Goal: Transaction & Acquisition: Purchase product/service

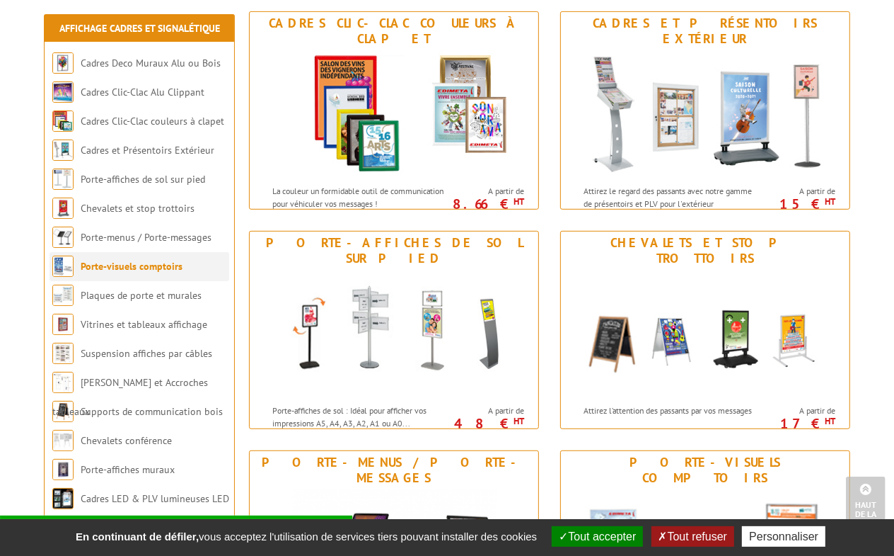
scroll to position [442, 0]
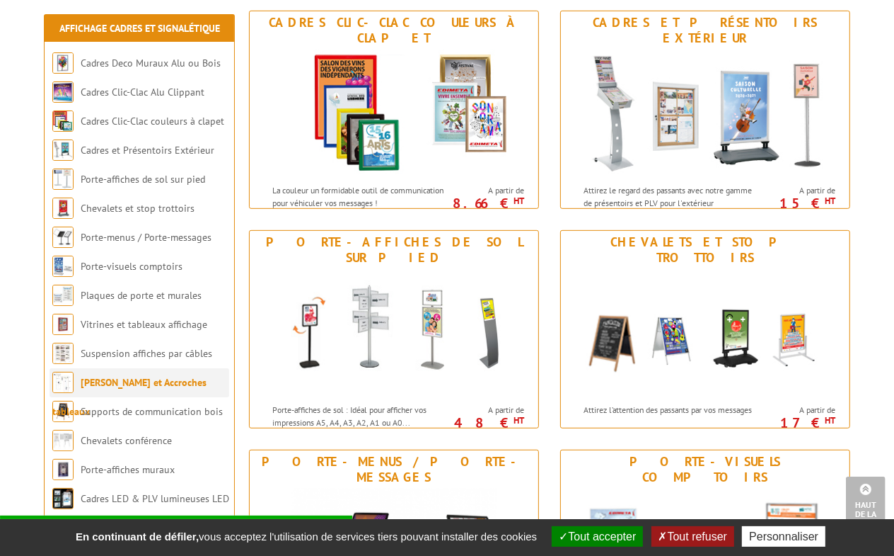
click at [146, 380] on link "Cimaises et Accroches tableaux" at bounding box center [129, 397] width 154 height 42
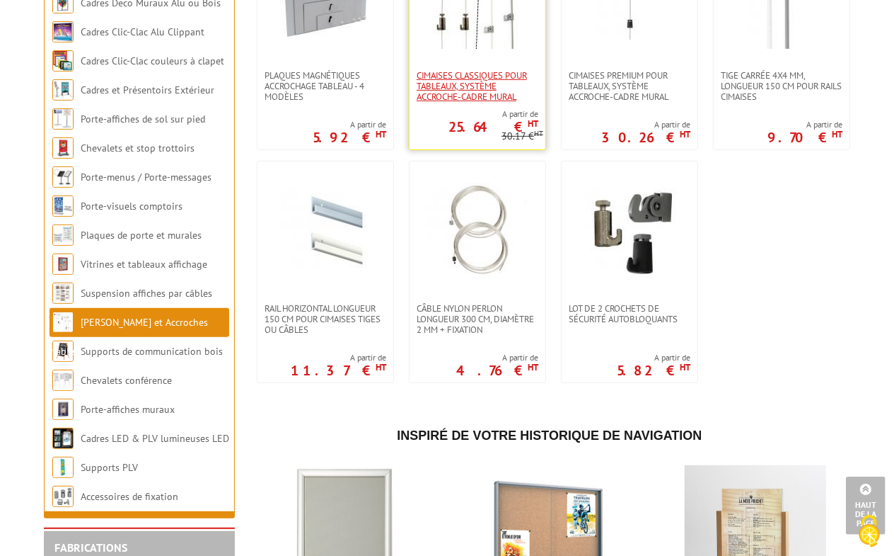
scroll to position [442, 0]
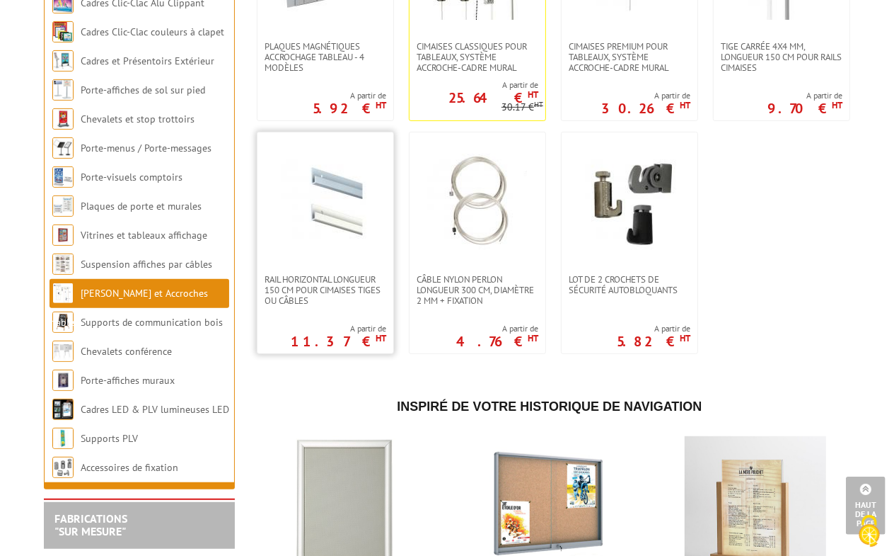
click at [339, 190] on img at bounding box center [325, 203] width 99 height 99
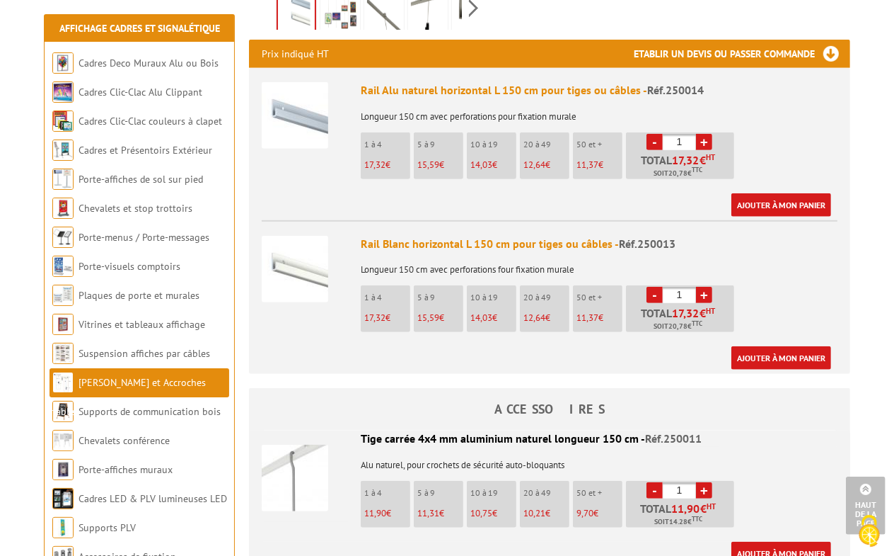
scroll to position [531, 0]
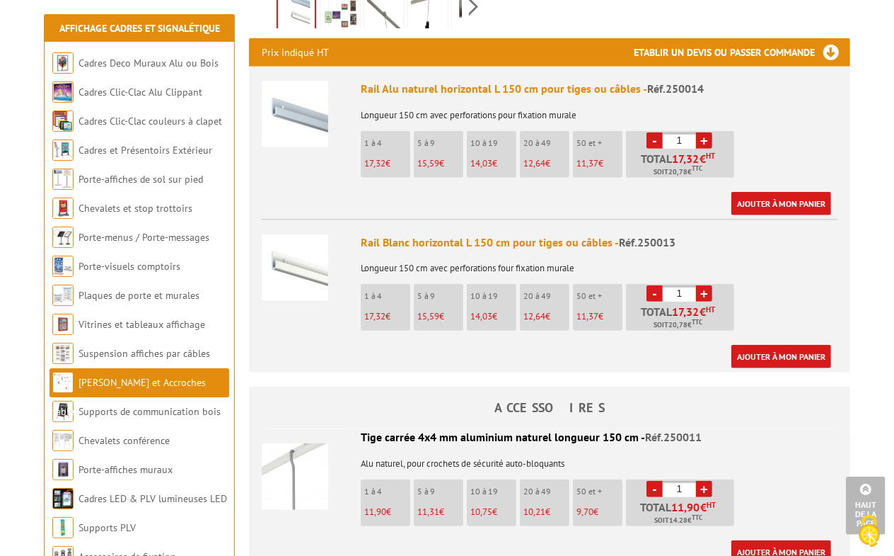
click at [710, 285] on link "+" at bounding box center [704, 293] width 16 height 16
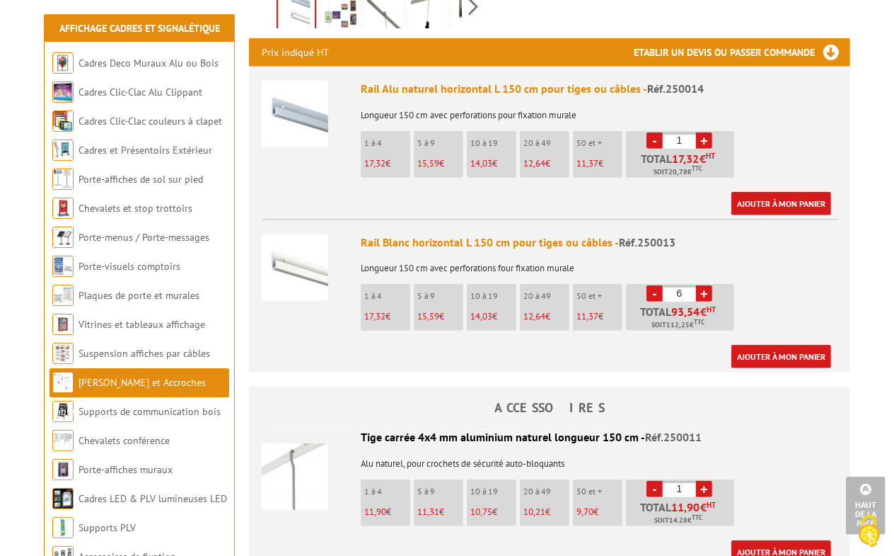
click at [650, 285] on link "-" at bounding box center [655, 293] width 16 height 16
type input "5"
click at [788, 345] on link "Ajouter à mon panier" at bounding box center [782, 356] width 100 height 23
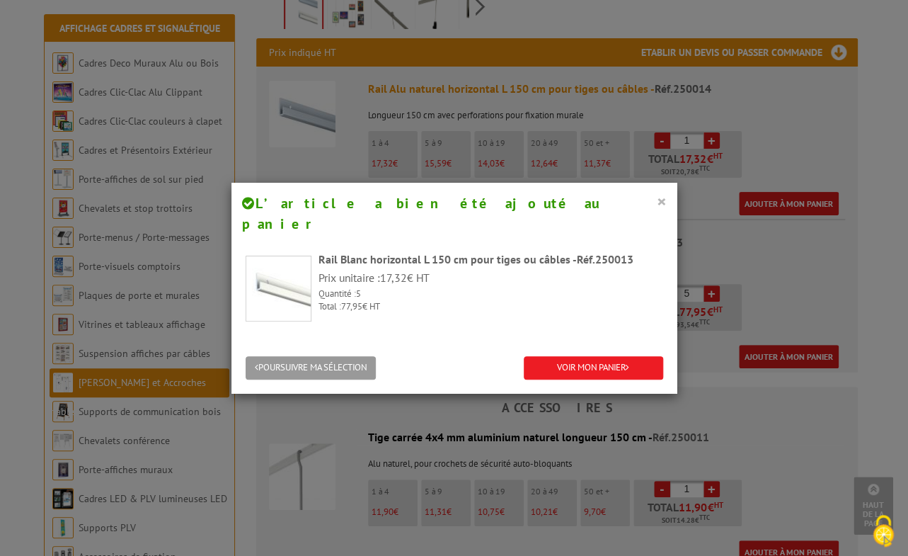
click at [657, 201] on button "×" at bounding box center [662, 201] width 10 height 18
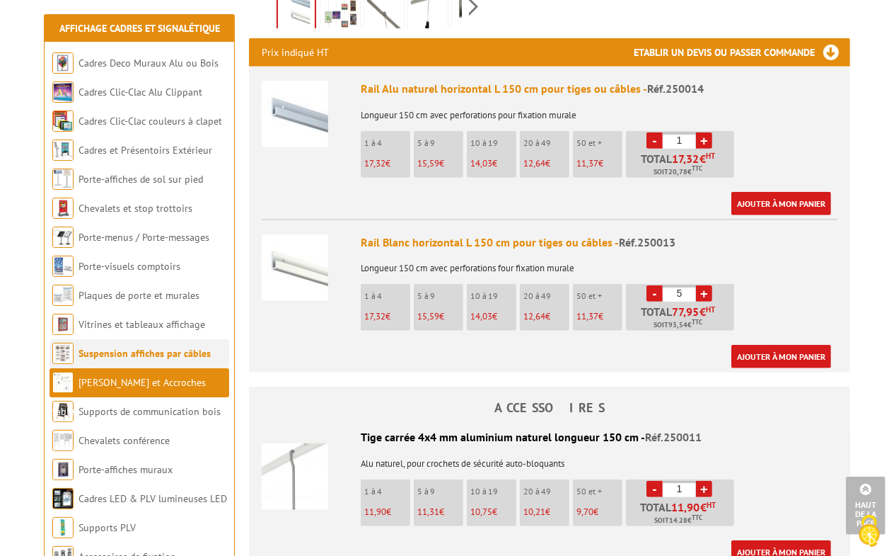
click at [140, 351] on link "Suspension affiches par câbles" at bounding box center [145, 353] width 132 height 13
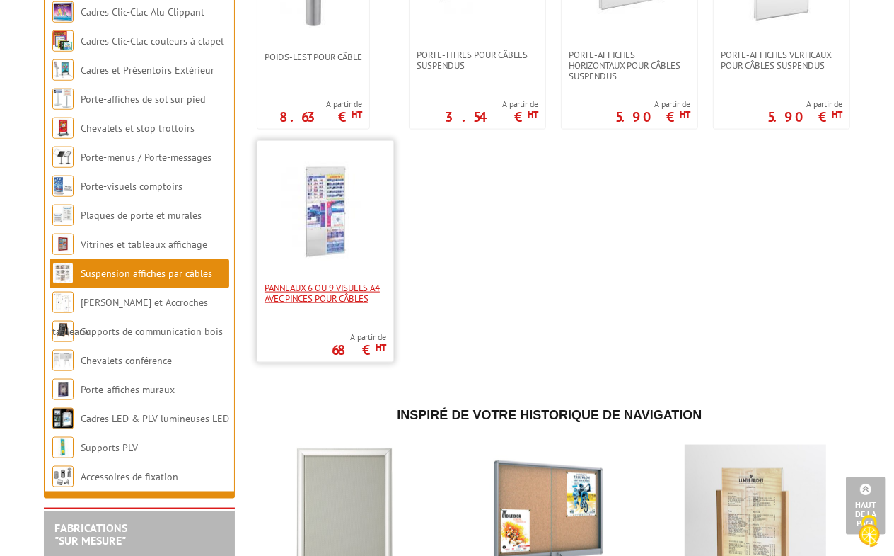
scroll to position [1327, 0]
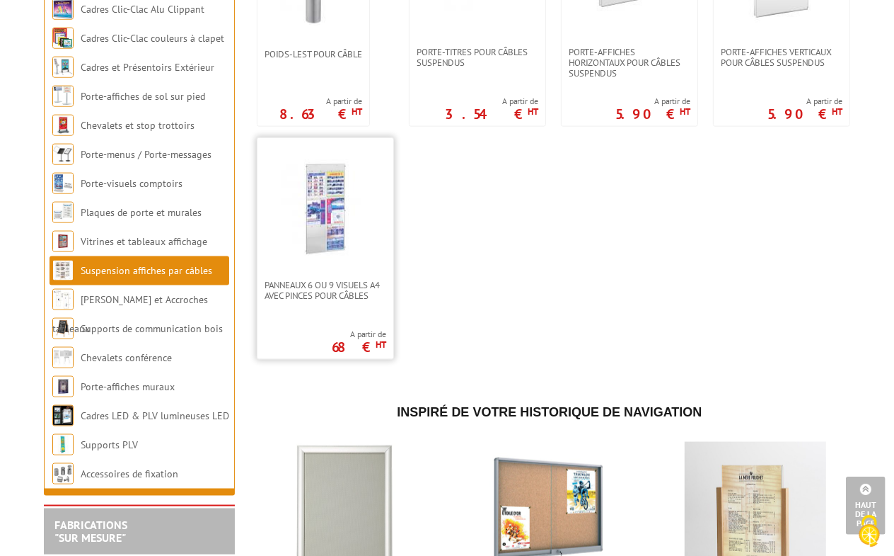
click at [340, 221] on img at bounding box center [325, 208] width 99 height 99
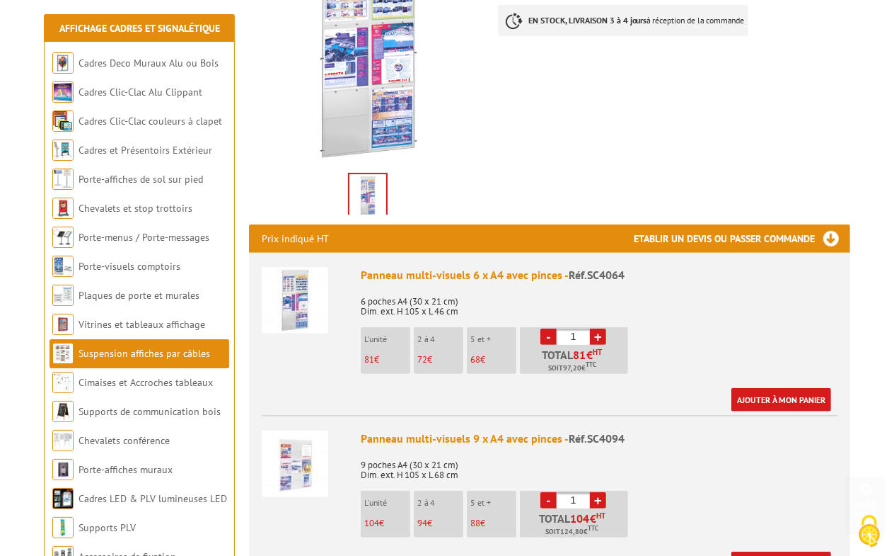
scroll to position [353, 0]
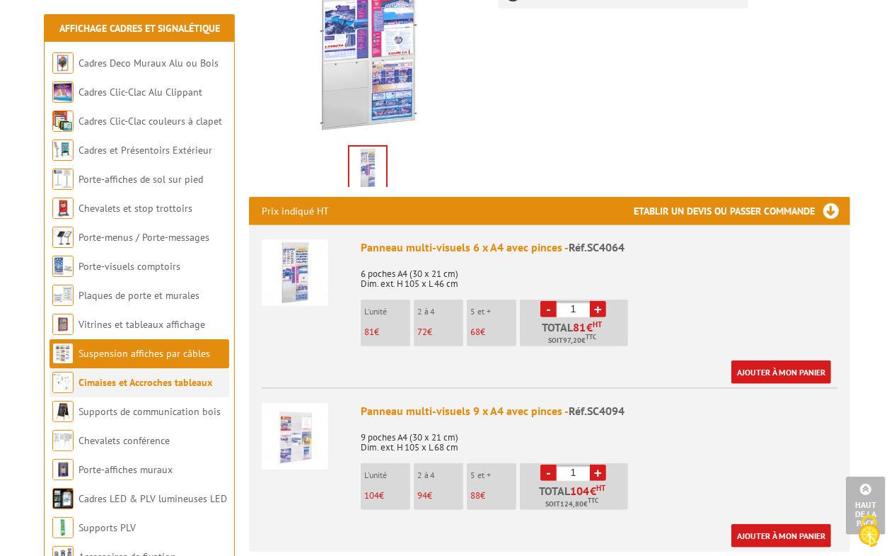
click at [137, 383] on link "Cimaises et Accroches tableaux" at bounding box center [146, 382] width 134 height 13
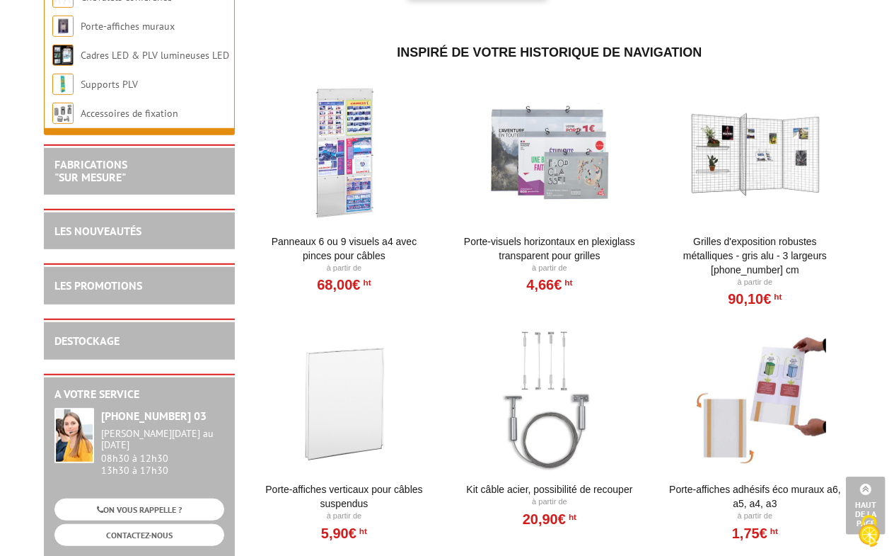
scroll to position [885, 0]
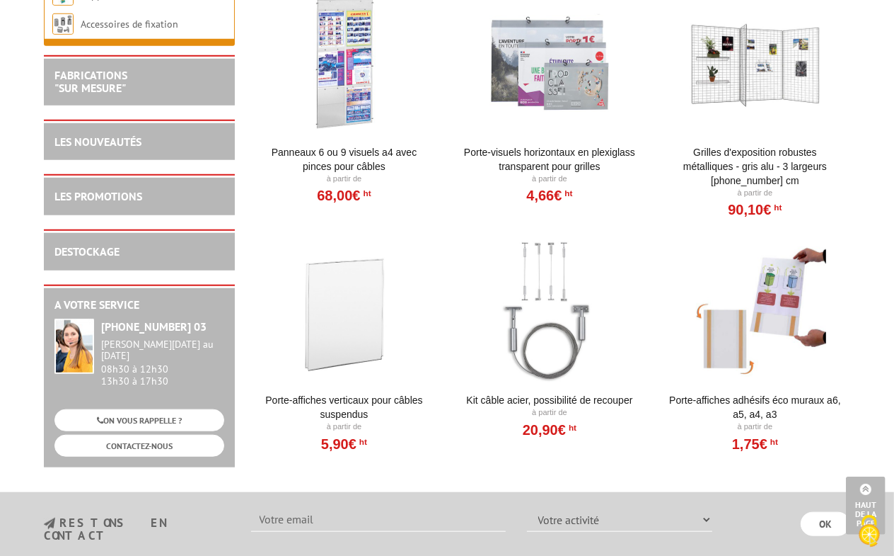
click at [350, 318] on div at bounding box center [344, 312] width 175 height 142
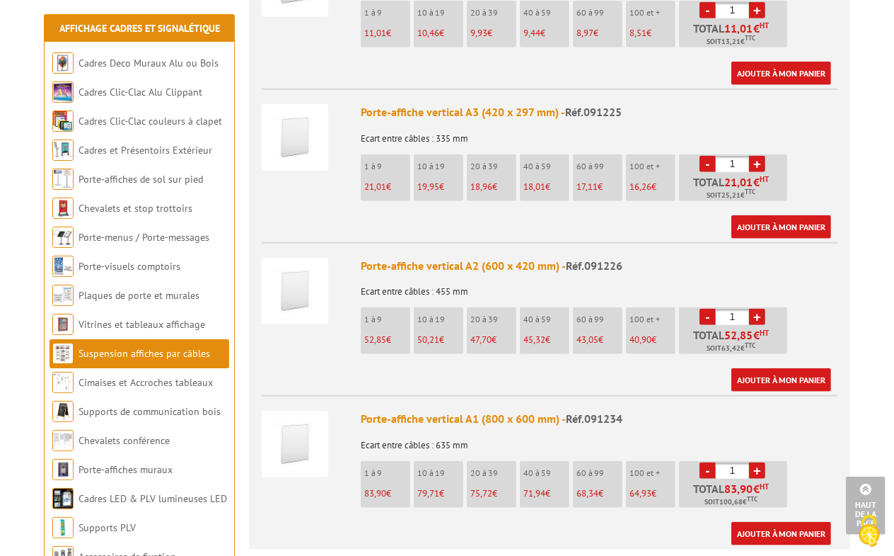
scroll to position [707, 0]
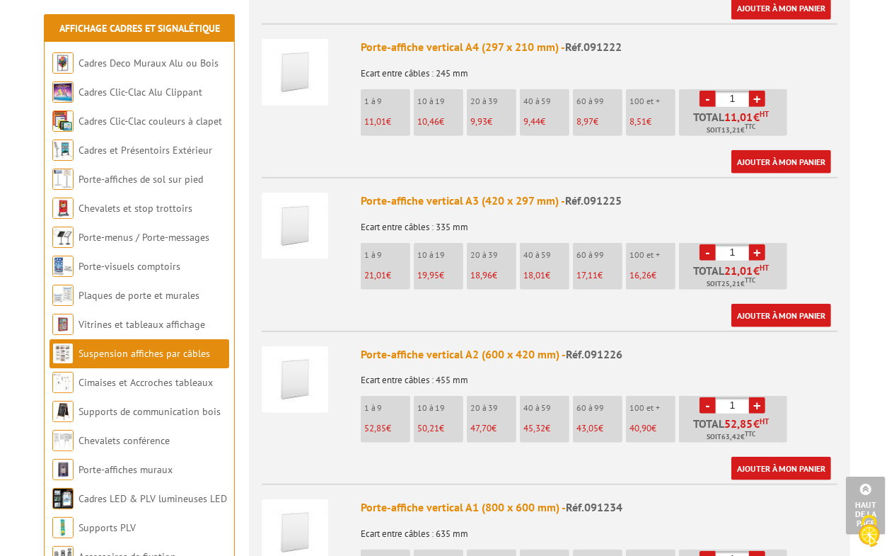
click at [758, 244] on link "+" at bounding box center [757, 252] width 16 height 16
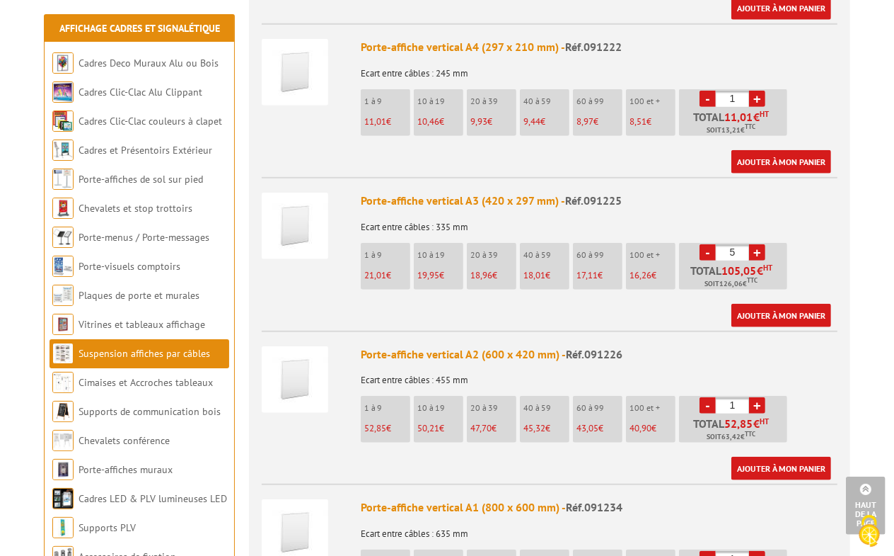
type input "6"
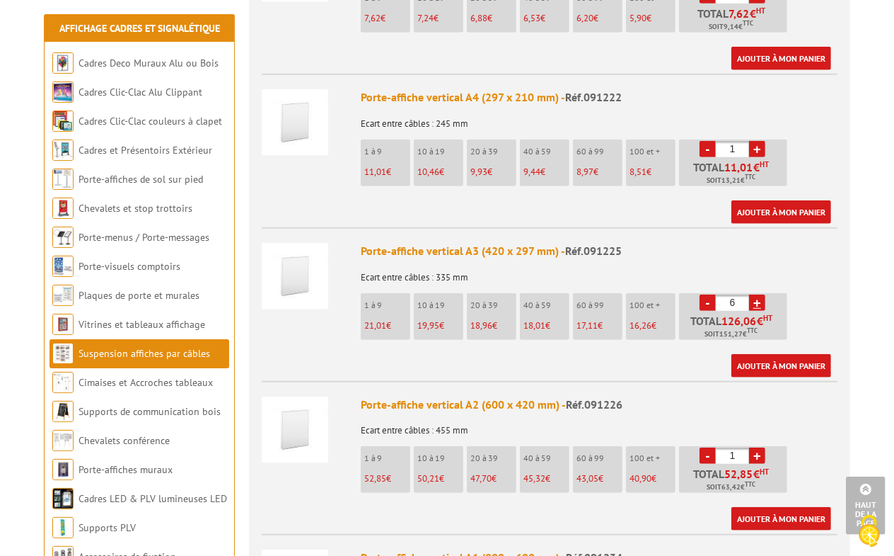
scroll to position [619, 0]
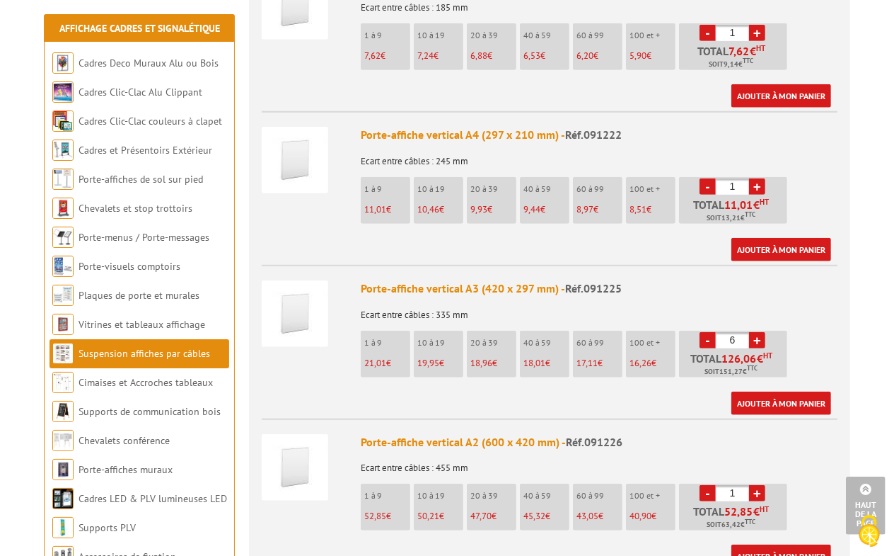
click at [757, 178] on link "+" at bounding box center [757, 186] width 16 height 16
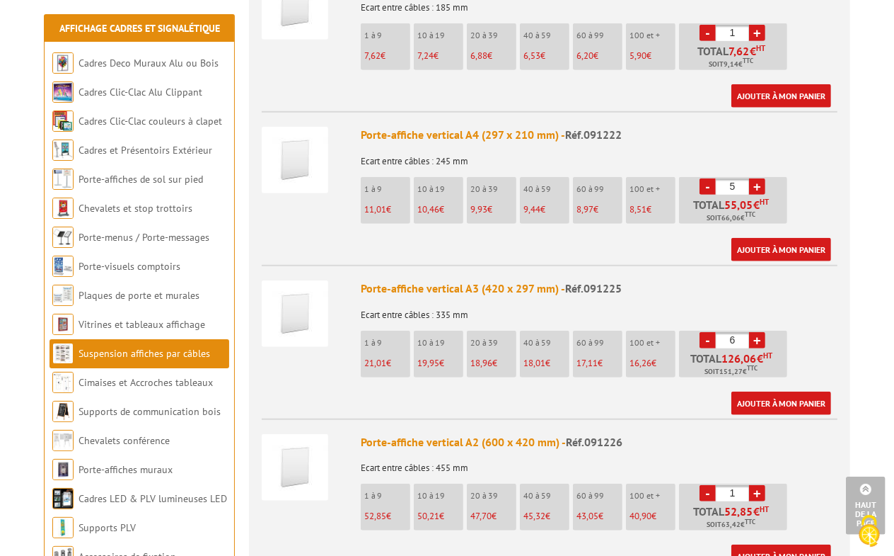
type input "6"
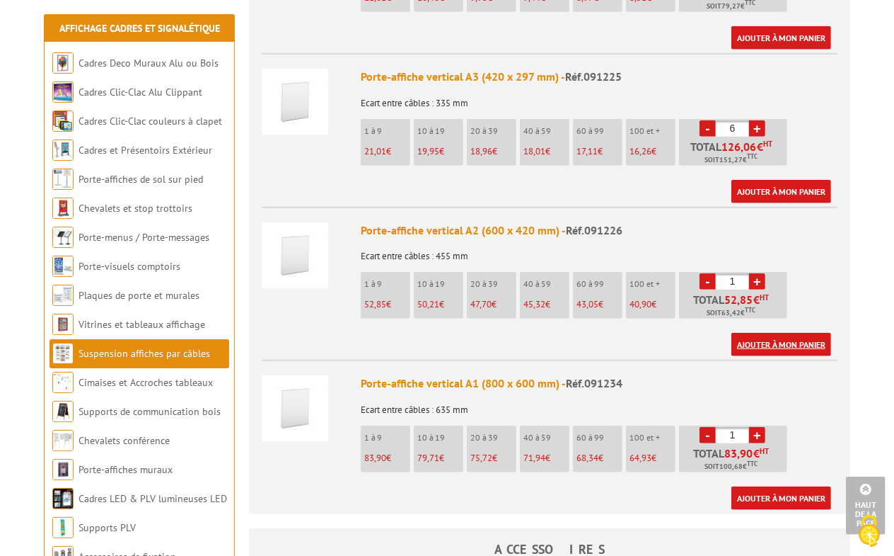
scroll to position [795, 0]
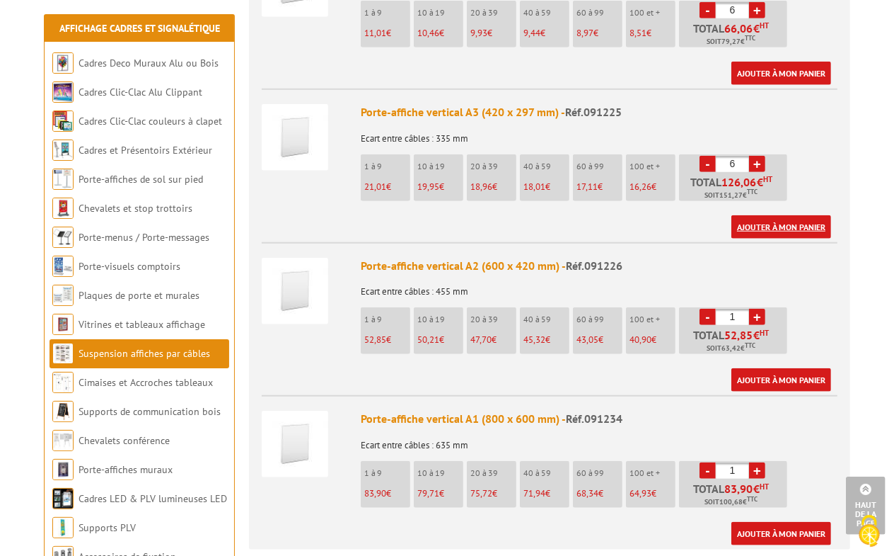
click at [761, 215] on link "Ajouter à mon panier" at bounding box center [782, 226] width 100 height 23
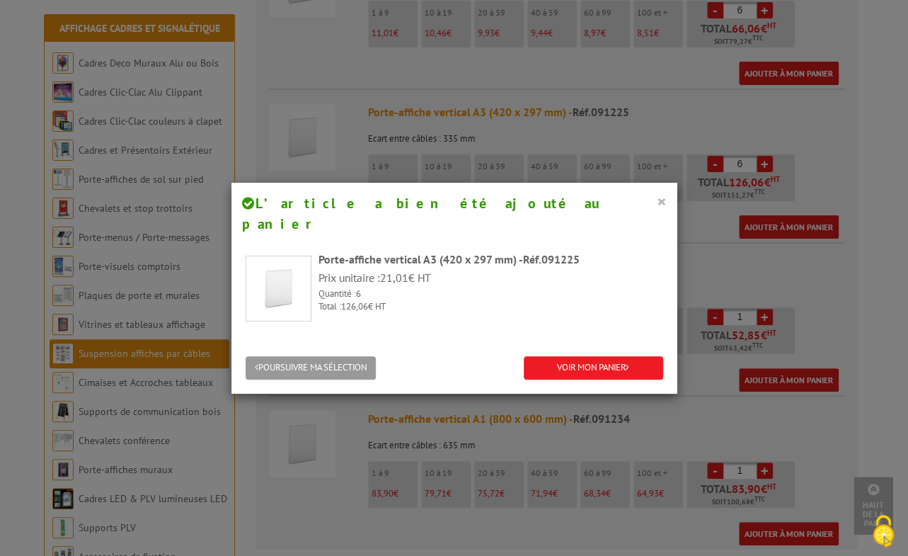
click at [657, 198] on button "×" at bounding box center [662, 201] width 10 height 18
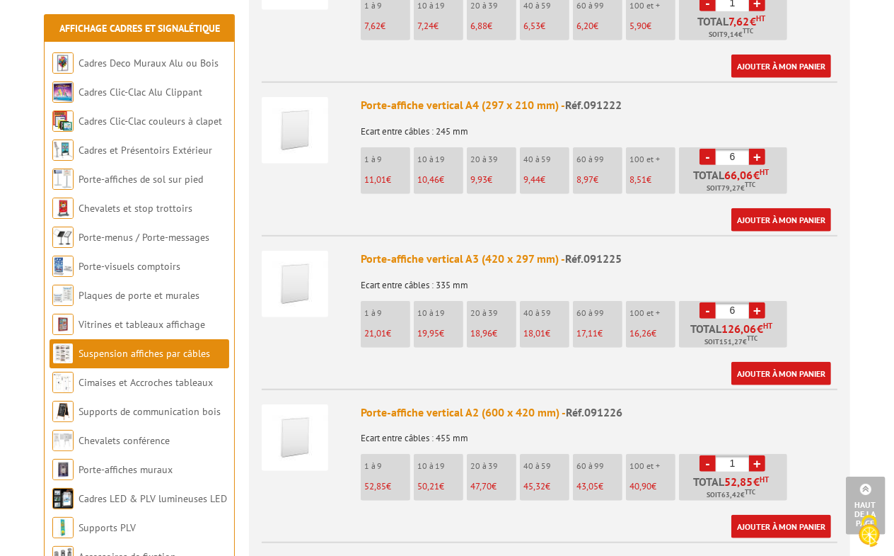
scroll to position [619, 0]
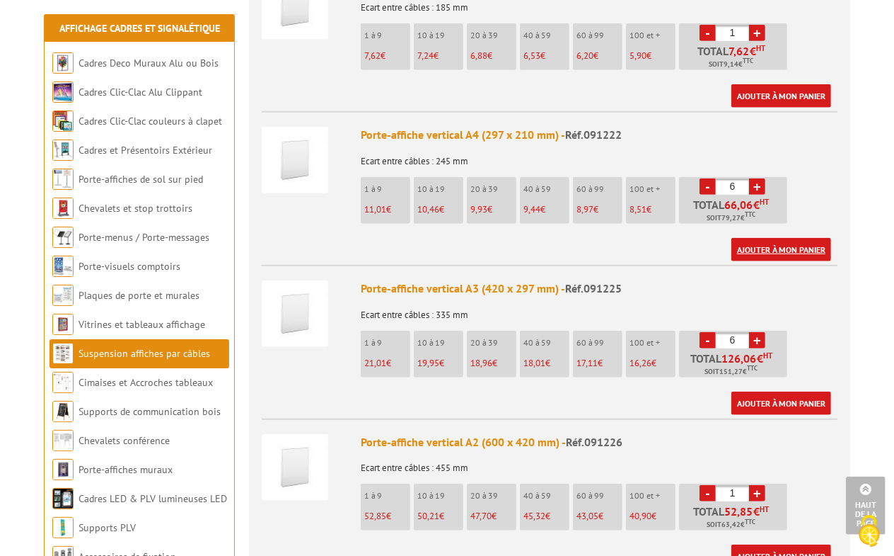
click at [762, 238] on link "Ajouter à mon panier" at bounding box center [782, 249] width 100 height 23
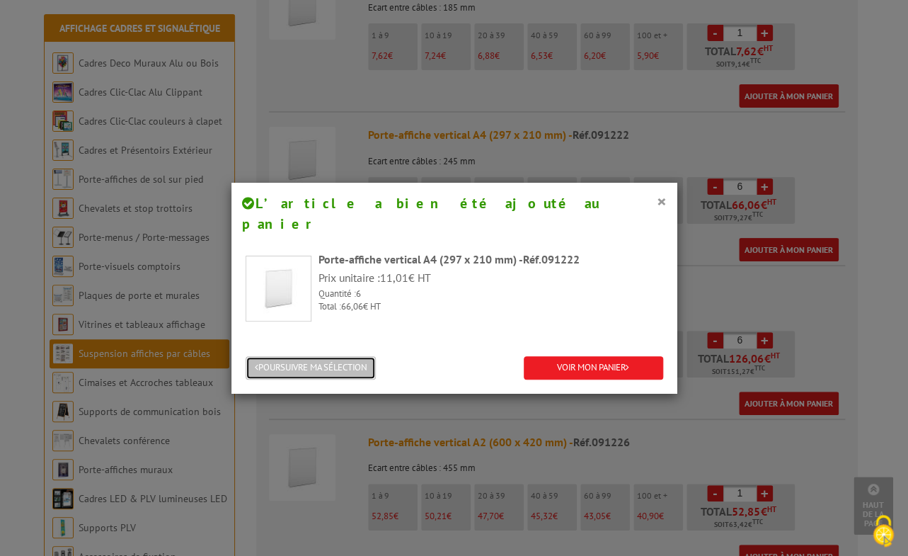
click at [343, 356] on button "POURSUIVRE MA SÉLECTION" at bounding box center [311, 367] width 130 height 23
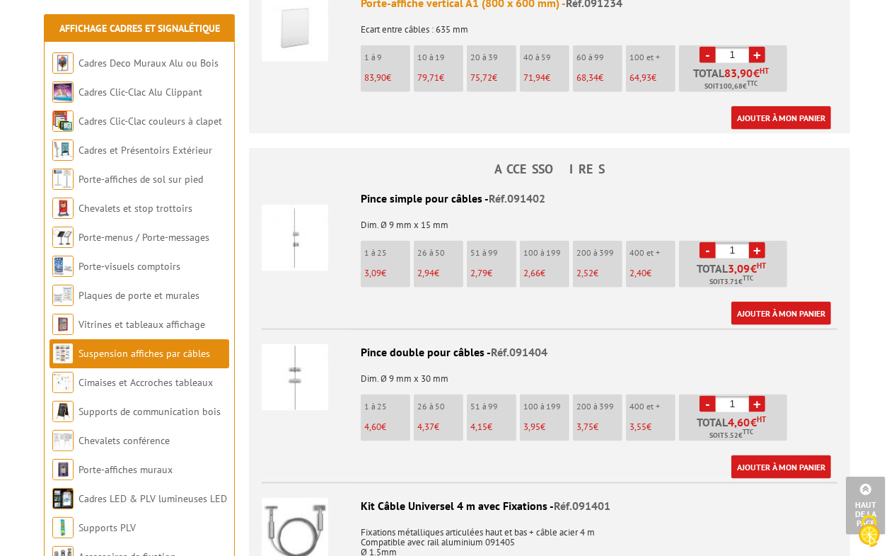
scroll to position [1238, 0]
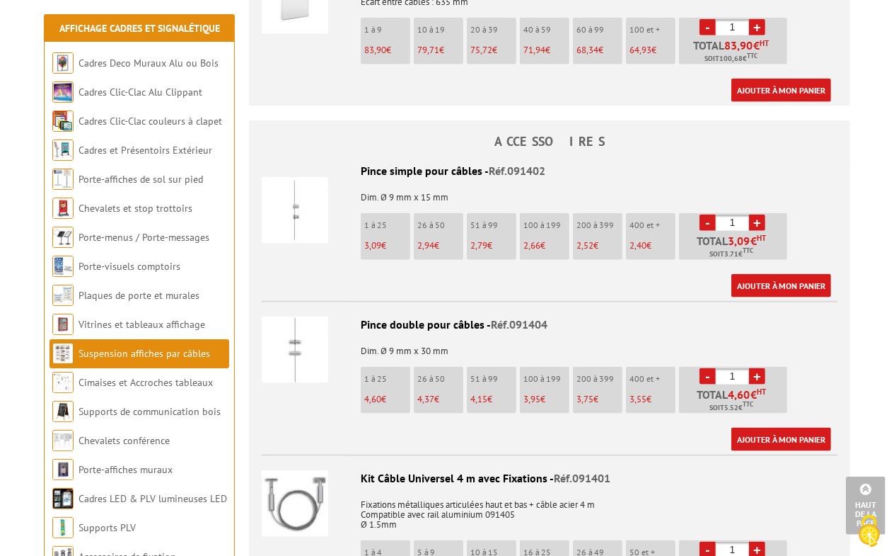
click at [735, 214] on input "1" at bounding box center [732, 222] width 33 height 16
type input "16"
click at [743, 368] on input "1" at bounding box center [732, 376] width 33 height 16
type input "24"
click at [783, 427] on link "Ajouter à mon panier" at bounding box center [782, 438] width 100 height 23
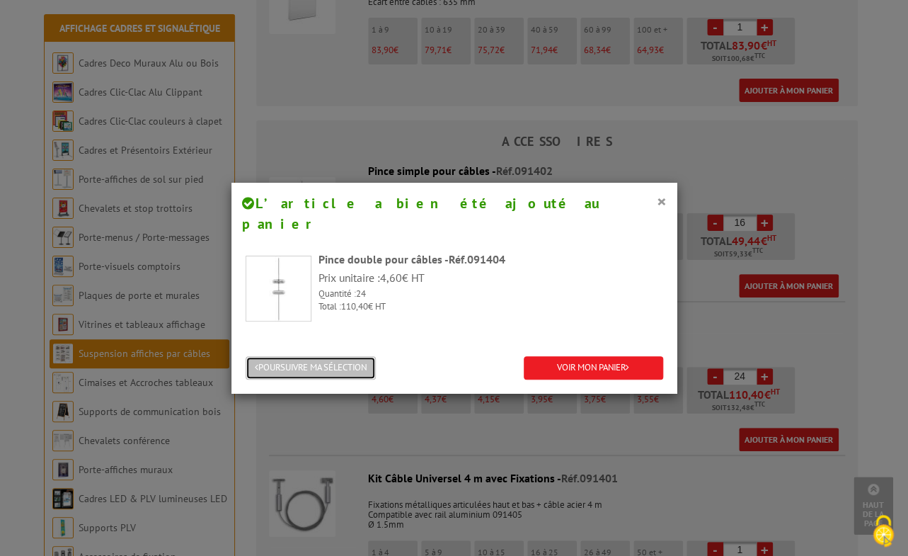
drag, startPoint x: 345, startPoint y: 352, endPoint x: 364, endPoint y: 344, distance: 20.0
click at [345, 356] on button "POURSUIVRE MA SÉLECTION" at bounding box center [311, 367] width 130 height 23
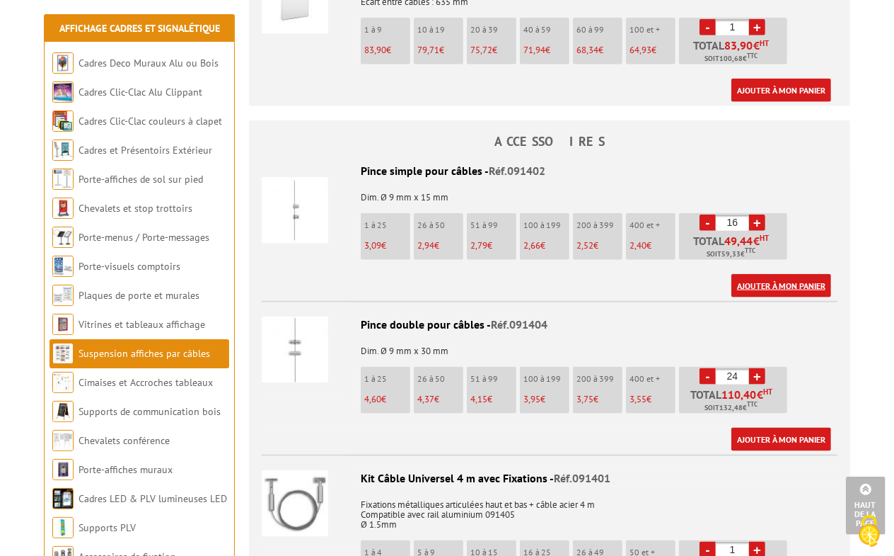
click at [746, 274] on link "Ajouter à mon panier" at bounding box center [782, 285] width 100 height 23
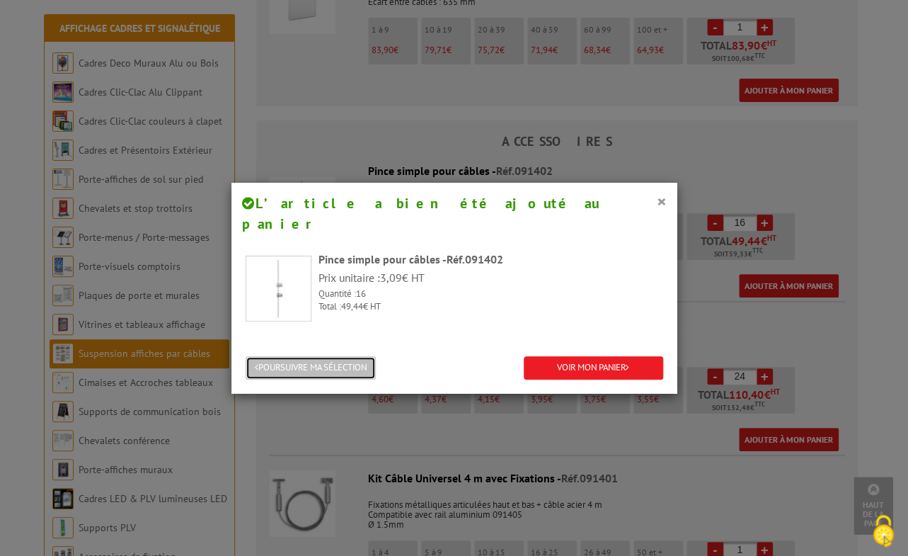
click at [328, 356] on button "POURSUIVRE MA SÉLECTION" at bounding box center [311, 367] width 130 height 23
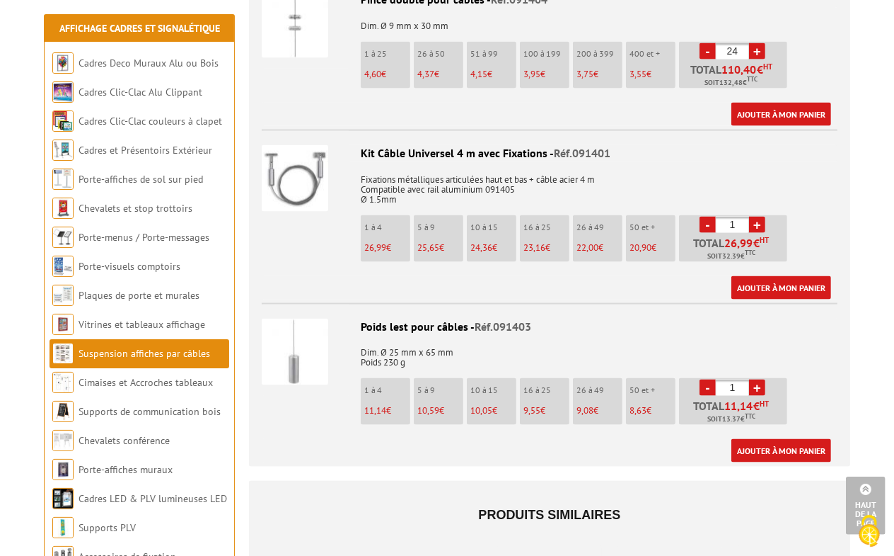
scroll to position [1592, 0]
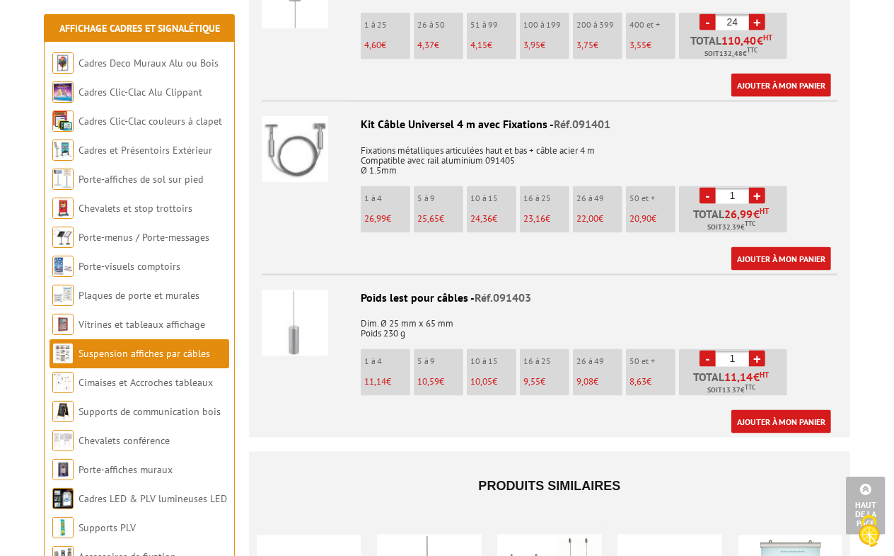
click at [754, 188] on link "+" at bounding box center [757, 196] width 16 height 16
click at [752, 188] on link "+" at bounding box center [757, 196] width 16 height 16
click at [758, 188] on link "+" at bounding box center [757, 196] width 16 height 16
type input "5"
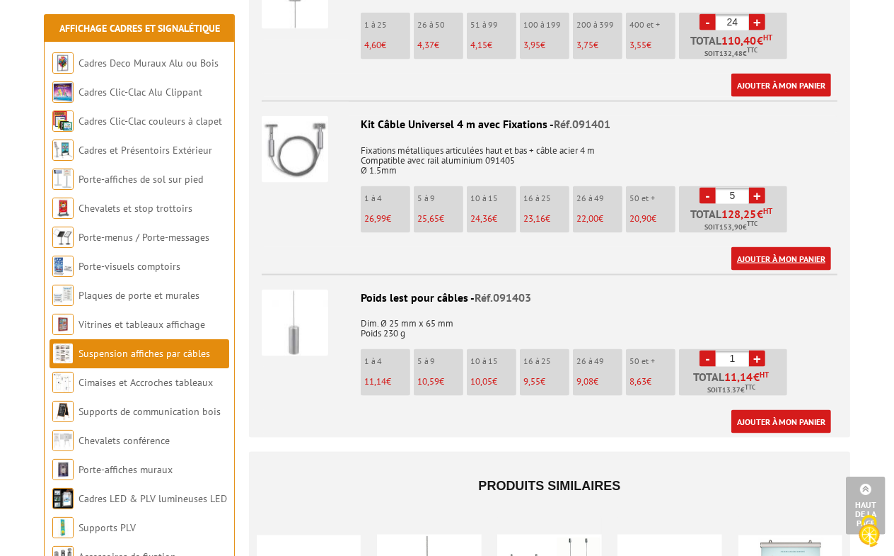
click at [759, 247] on link "Ajouter à mon panier" at bounding box center [782, 258] width 100 height 23
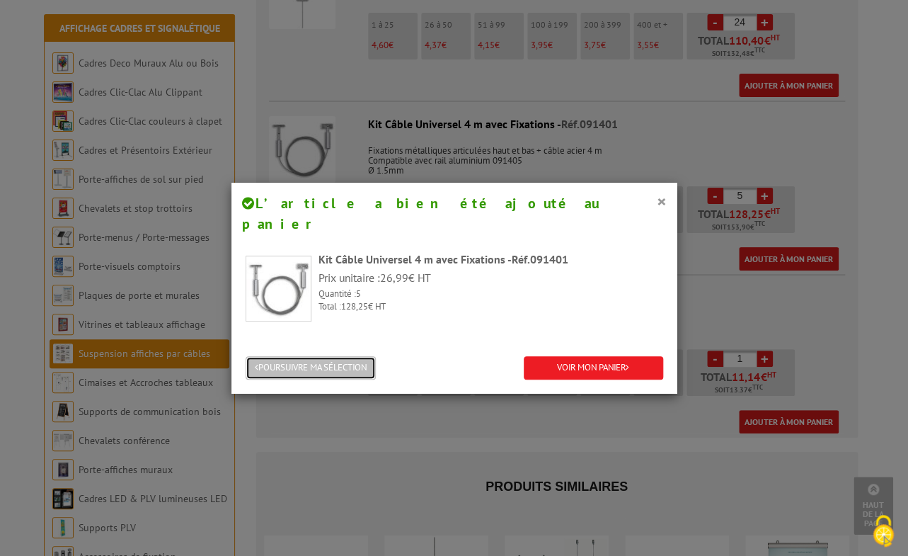
click at [334, 356] on button "POURSUIVRE MA SÉLECTION" at bounding box center [311, 367] width 130 height 23
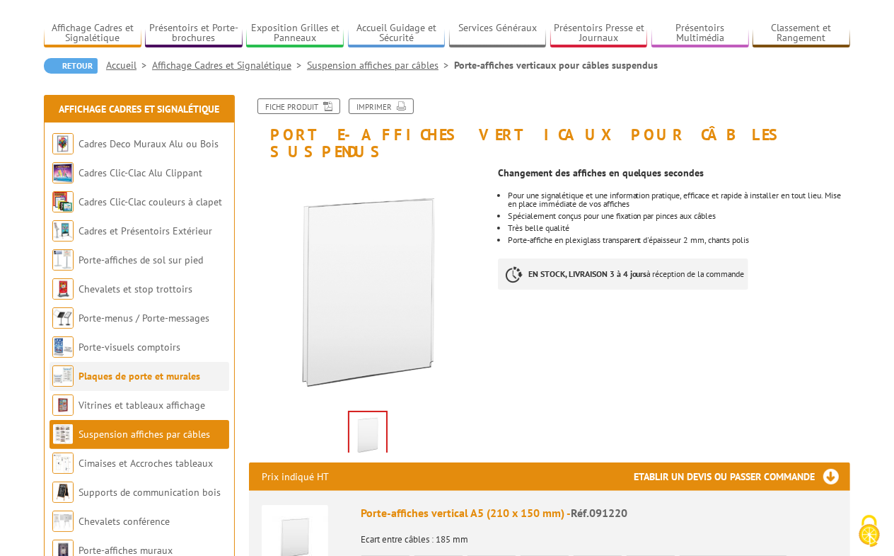
scroll to position [177, 0]
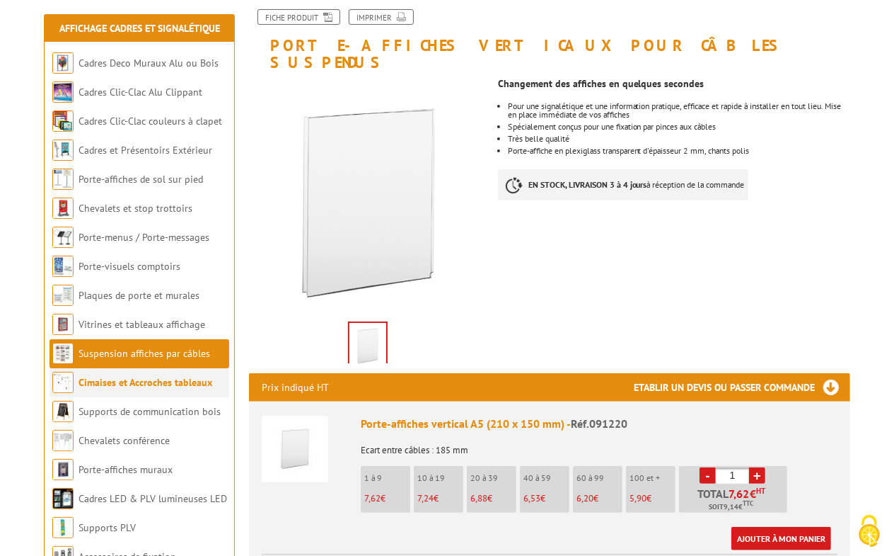
click at [146, 386] on link "Cimaises et Accroches tableaux" at bounding box center [146, 382] width 134 height 13
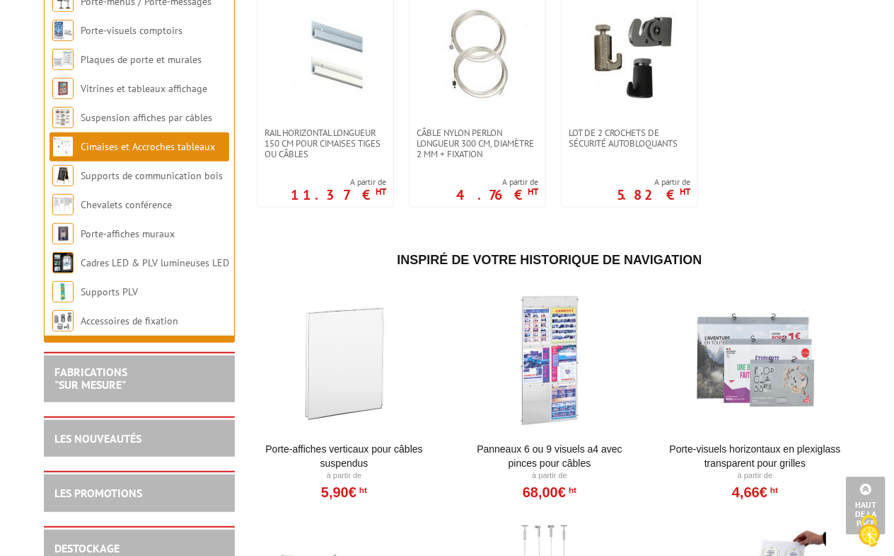
scroll to position [676, 0]
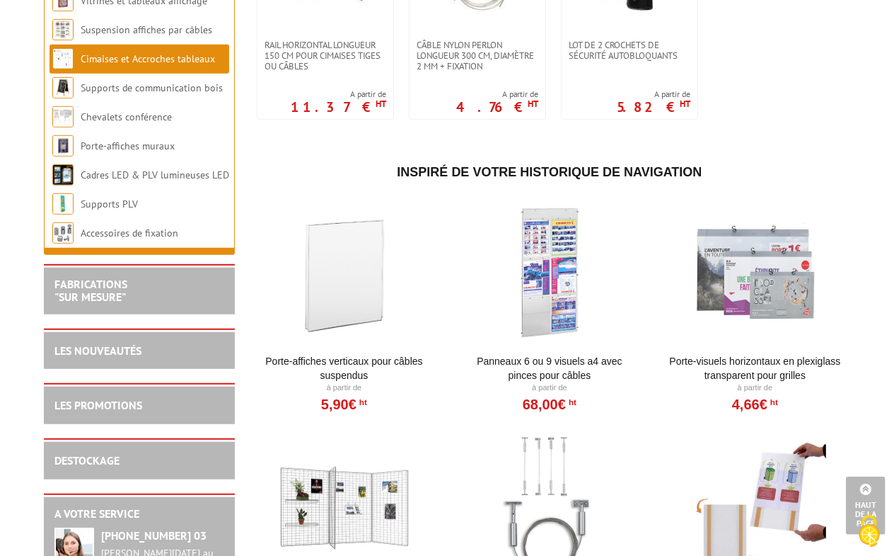
click at [553, 438] on div at bounding box center [550, 506] width 175 height 142
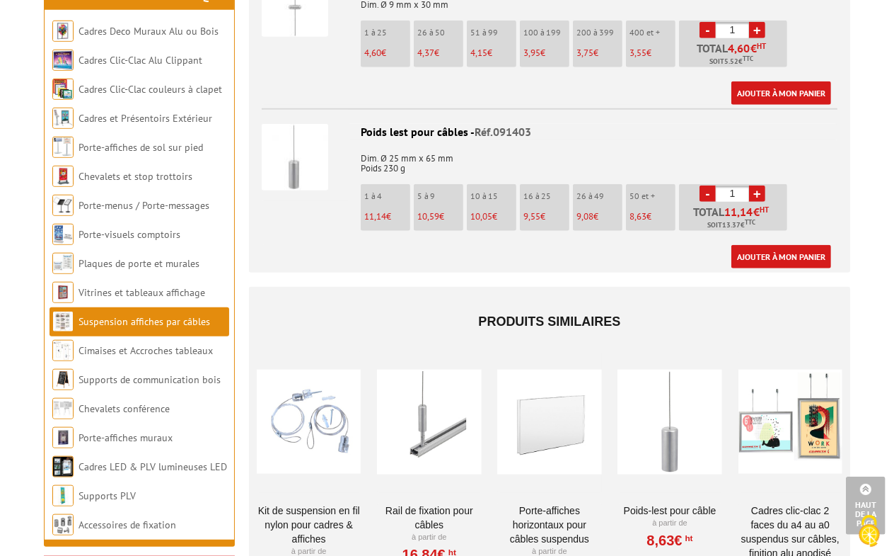
scroll to position [1061, 0]
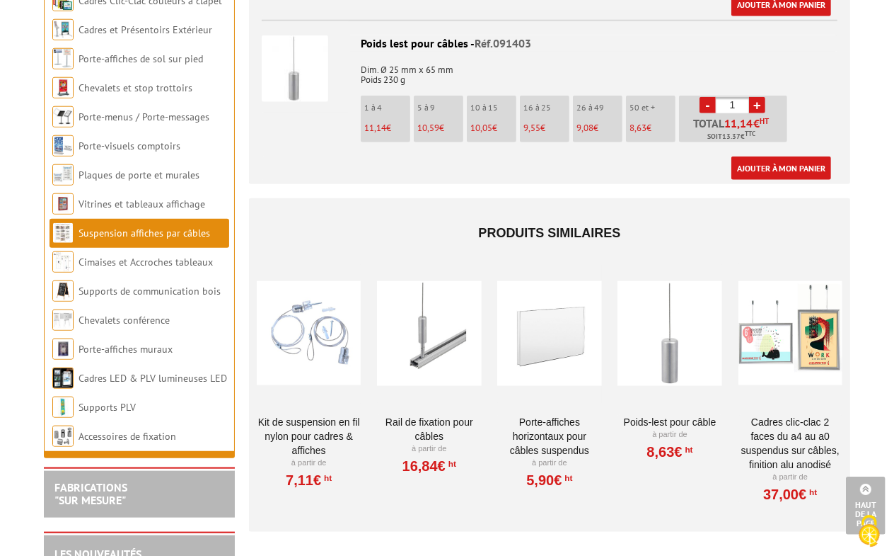
click at [418, 363] on div at bounding box center [429, 334] width 104 height 142
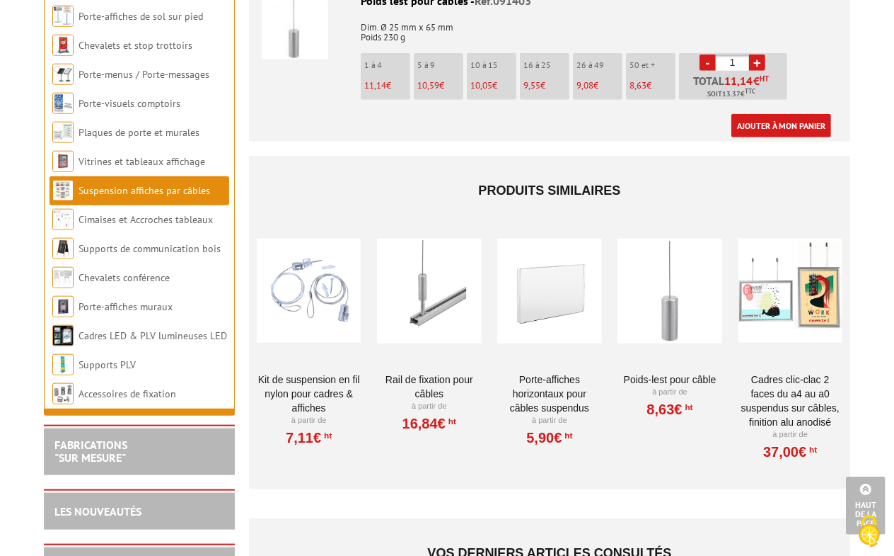
scroll to position [1144, 0]
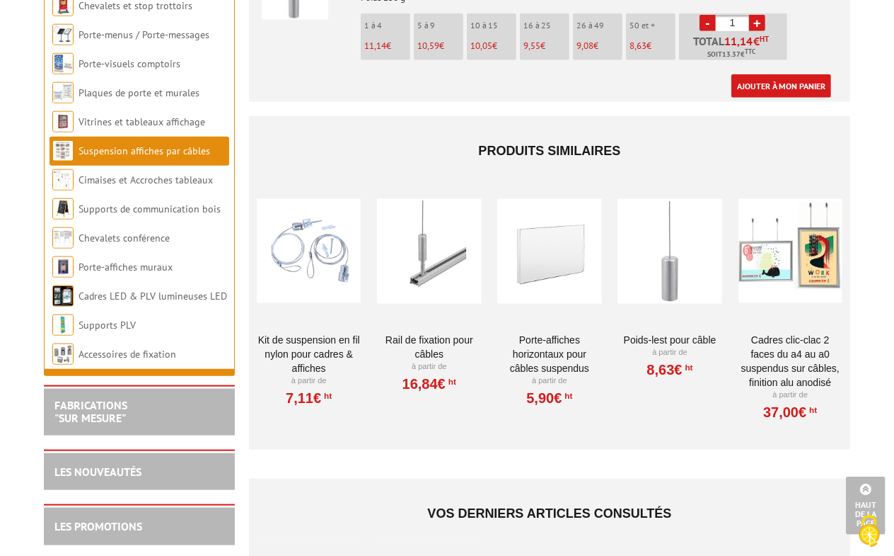
click at [427, 271] on div at bounding box center [429, 251] width 104 height 142
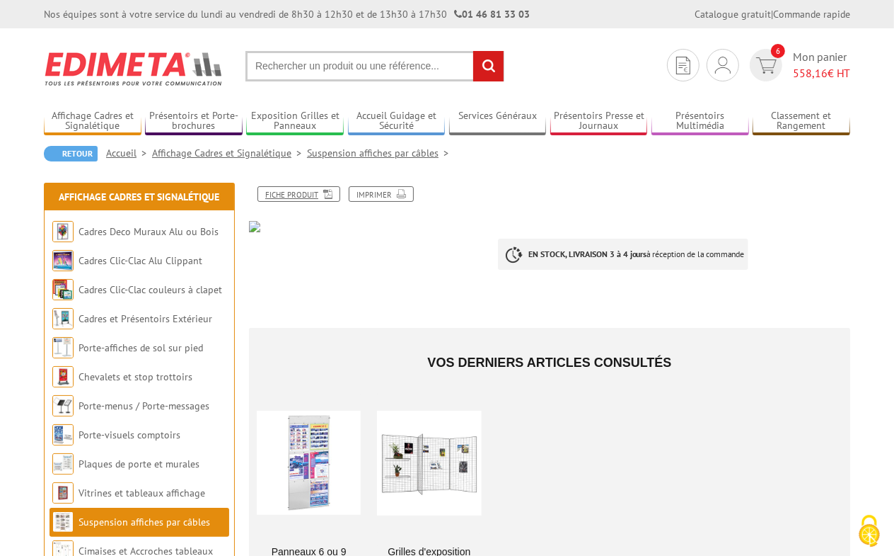
click at [316, 191] on link "Fiche produit" at bounding box center [299, 194] width 83 height 16
click at [808, 221] on div "EN STOCK, LIVRAISON 3 à 4 jours à réception de la commande" at bounding box center [679, 249] width 363 height 70
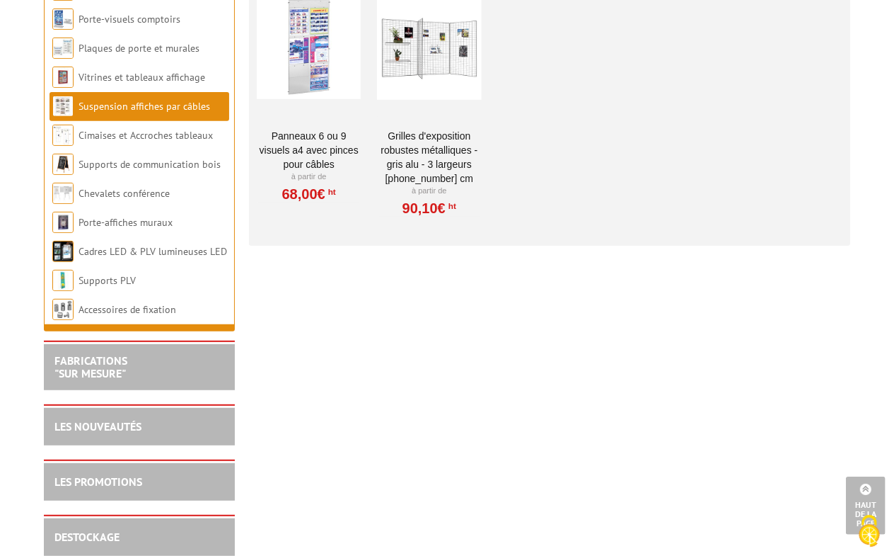
scroll to position [442, 0]
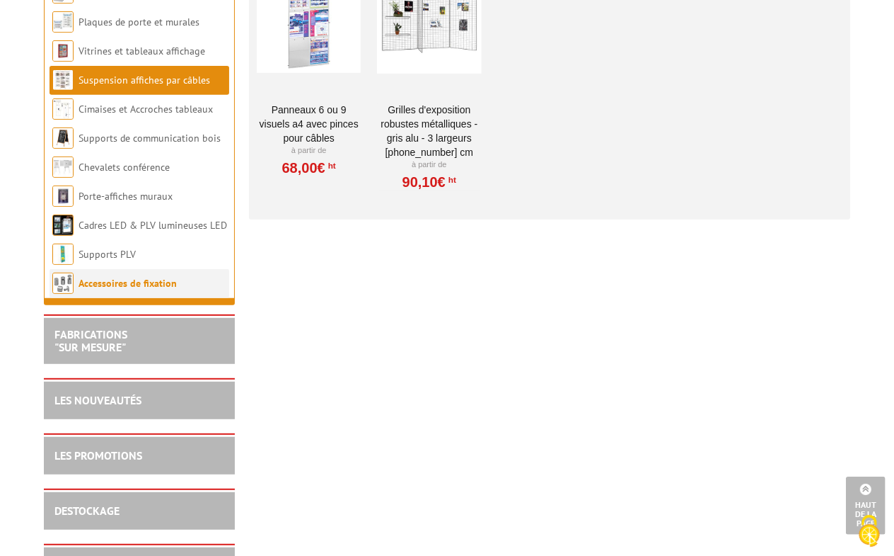
click at [100, 289] on link "Accessoires de fixation" at bounding box center [128, 283] width 98 height 13
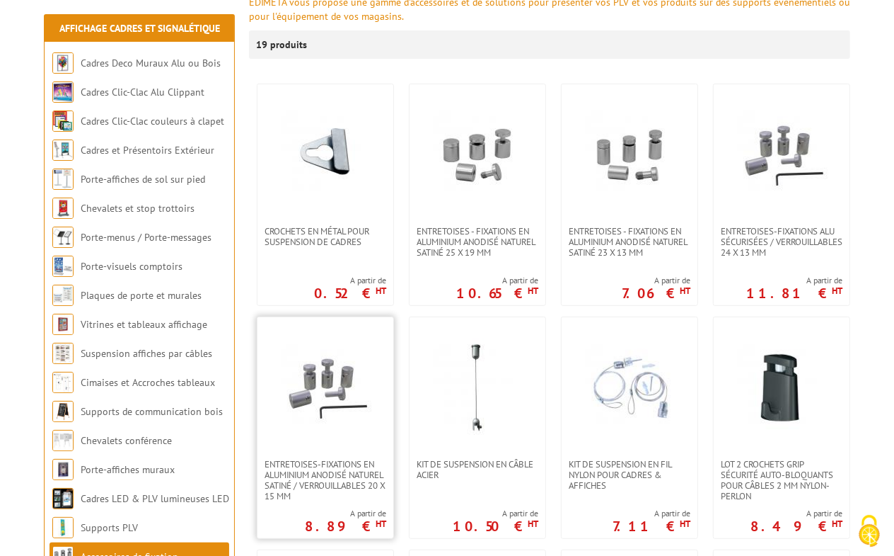
scroll to position [265, 0]
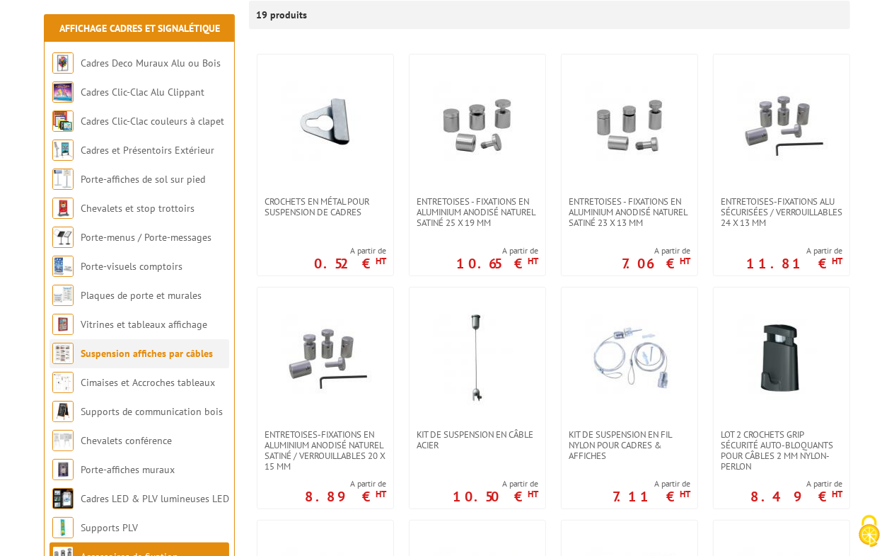
click at [149, 357] on link "Suspension affiches par câbles" at bounding box center [147, 353] width 132 height 13
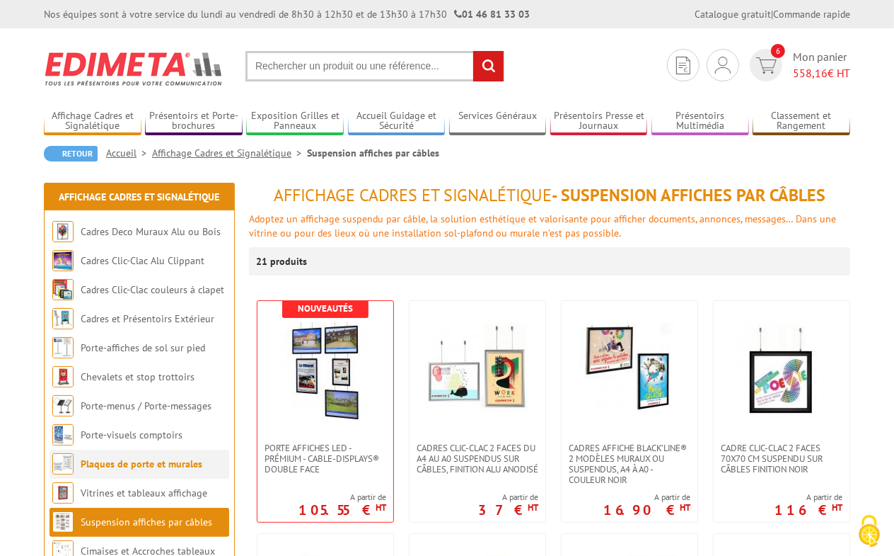
click at [133, 473] on li "Plaques de porte et murales" at bounding box center [140, 463] width 180 height 29
click at [134, 467] on link "Plaques de porte et murales" at bounding box center [142, 463] width 122 height 13
